Goal: Navigation & Orientation: Find specific page/section

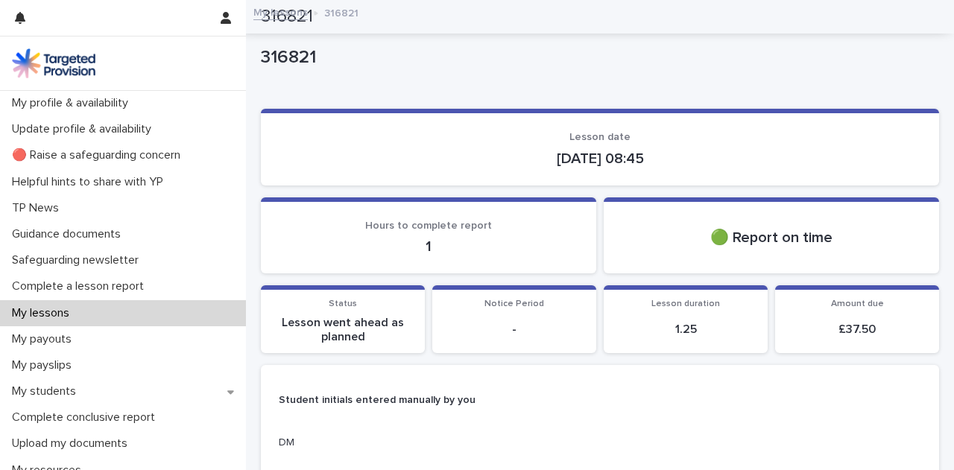
scroll to position [717, 0]
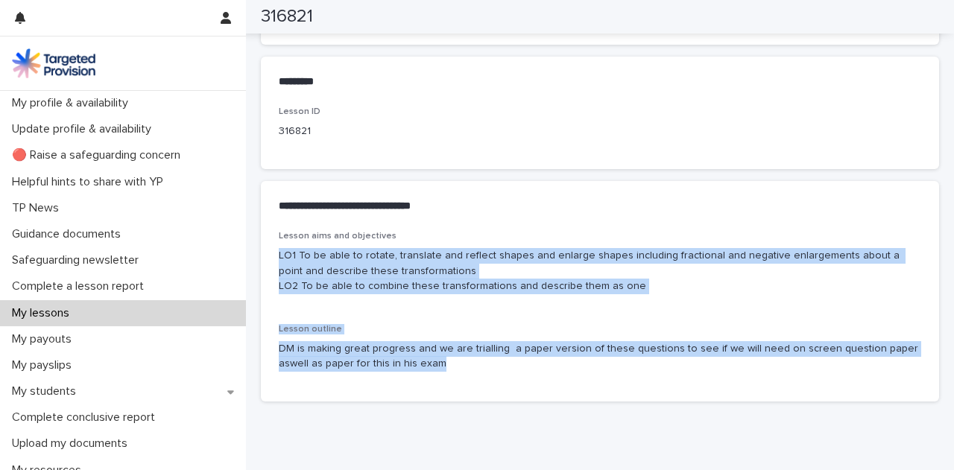
click at [115, 306] on div "My lessons" at bounding box center [123, 313] width 246 height 26
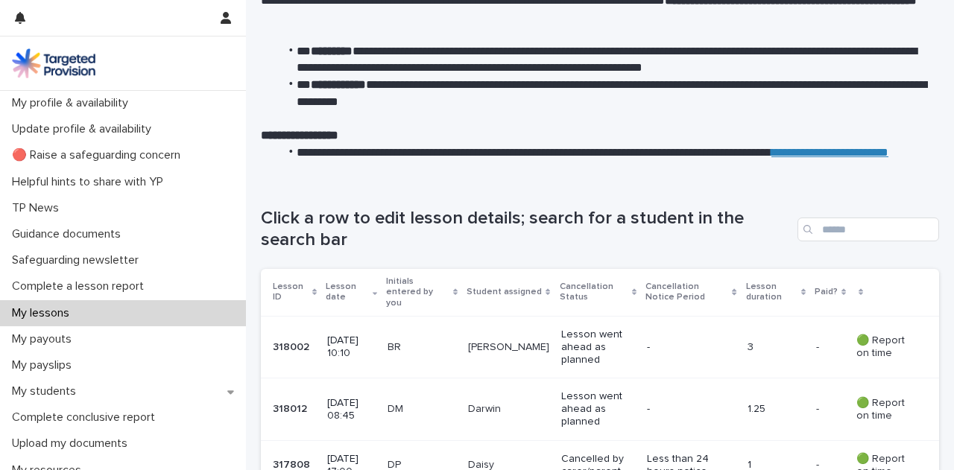
scroll to position [58, 0]
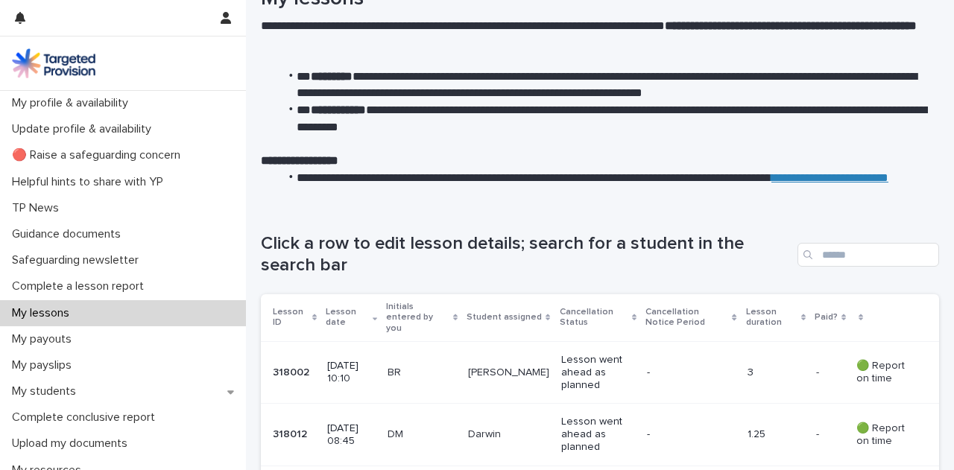
click at [140, 311] on div "My lessons" at bounding box center [123, 313] width 246 height 26
